Goal: Find specific page/section: Find specific page/section

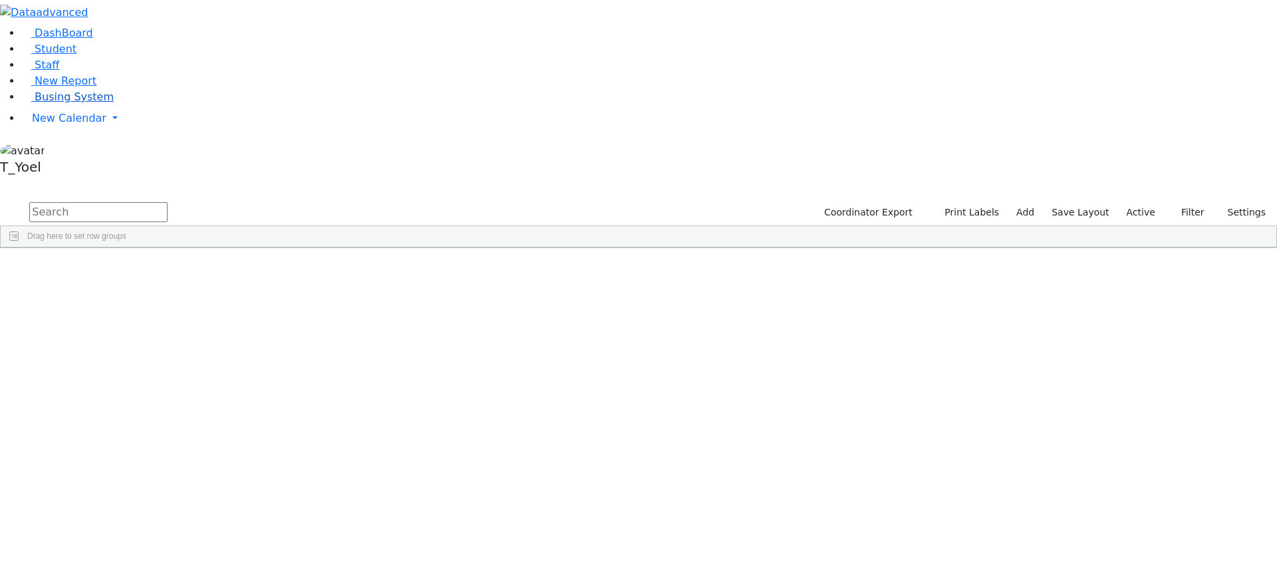
click at [52, 103] on span "Busing System" at bounding box center [74, 96] width 79 height 13
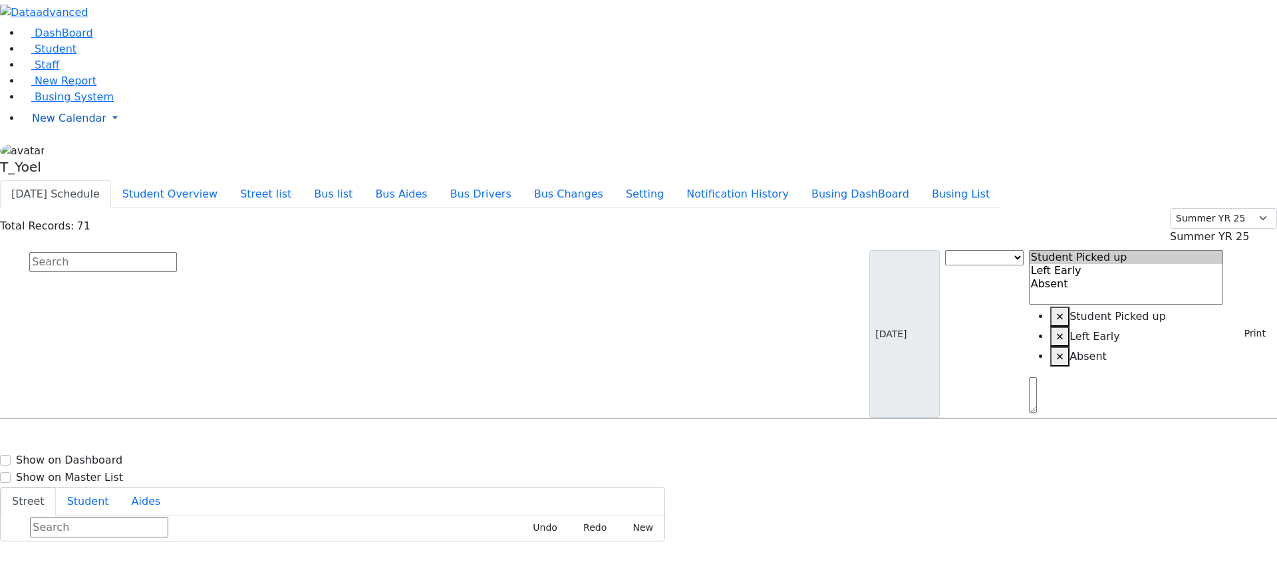
click at [21, 132] on link "New Calendar" at bounding box center [649, 118] width 1256 height 27
click at [892, 180] on button "Busing DashBoard" at bounding box center [860, 194] width 120 height 28
